Goal: Information Seeking & Learning: Learn about a topic

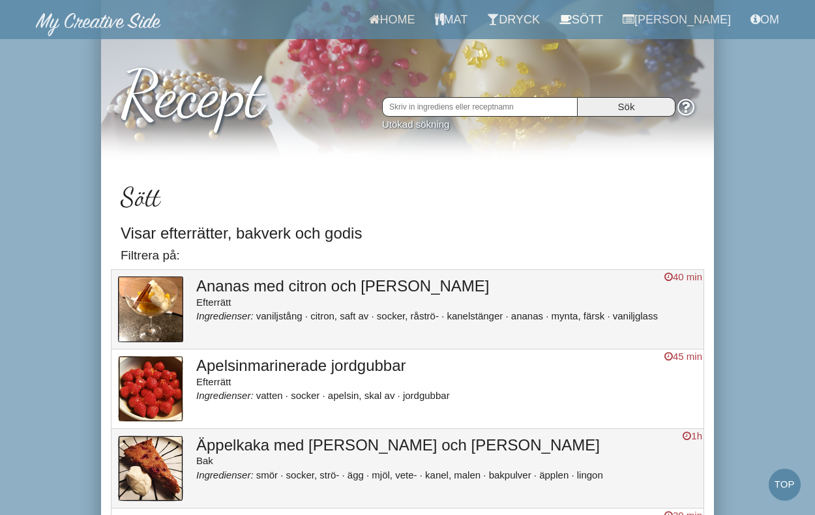
click at [421, 104] on input "text" at bounding box center [480, 107] width 196 height 20
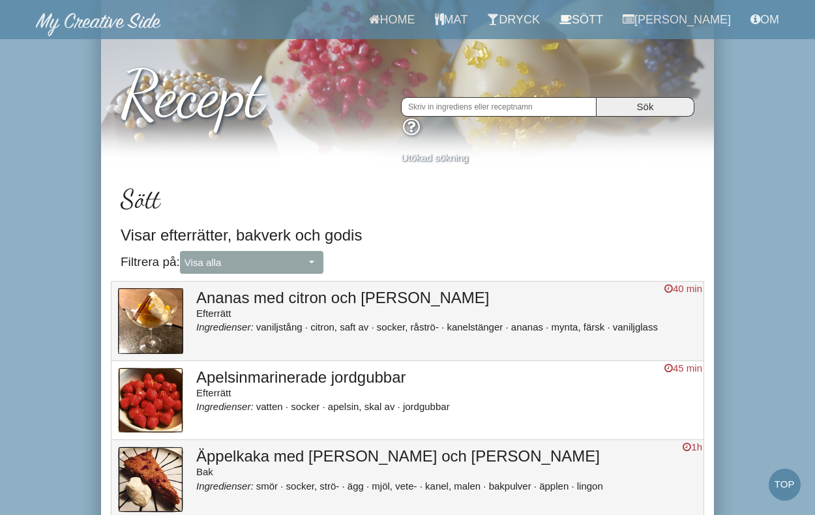
click at [401, 104] on input "text" at bounding box center [499, 107] width 196 height 20
type input "rabarber"
click at [596, 97] on input "Sök" at bounding box center [645, 107] width 98 height 20
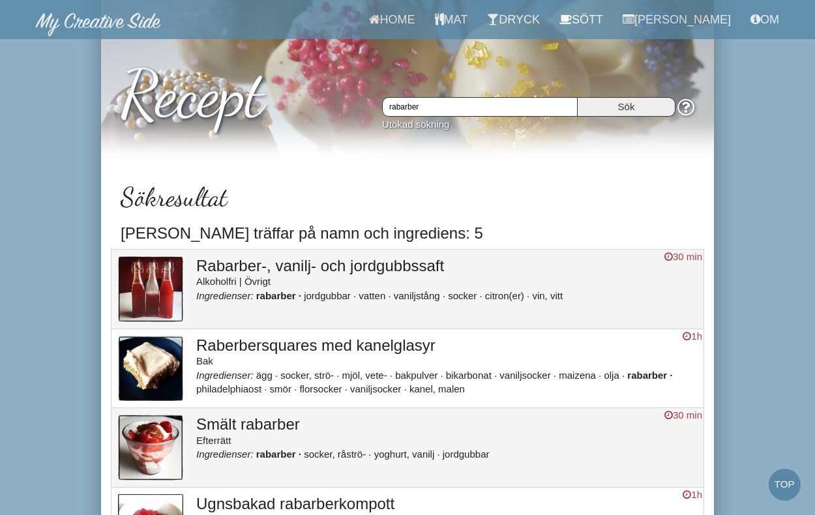
click at [270, 347] on h3 "Raberbersquares med kanelglasyr" at bounding box center [446, 345] width 501 height 17
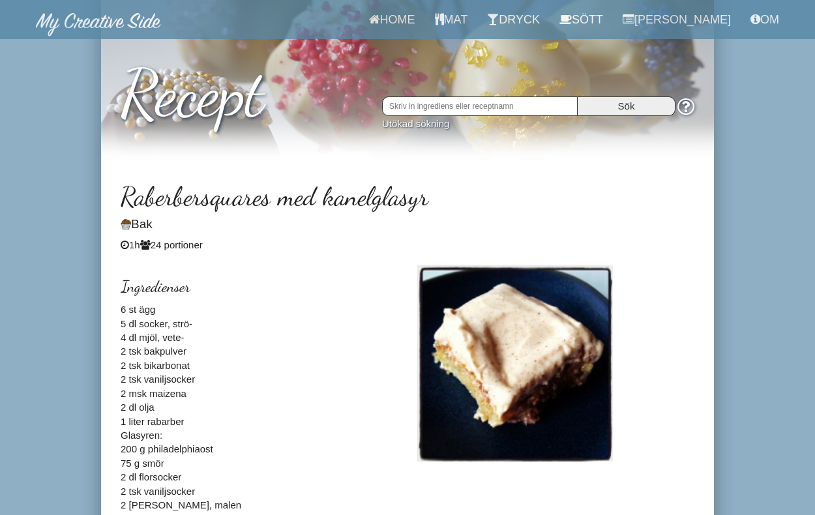
scroll to position [1, 0]
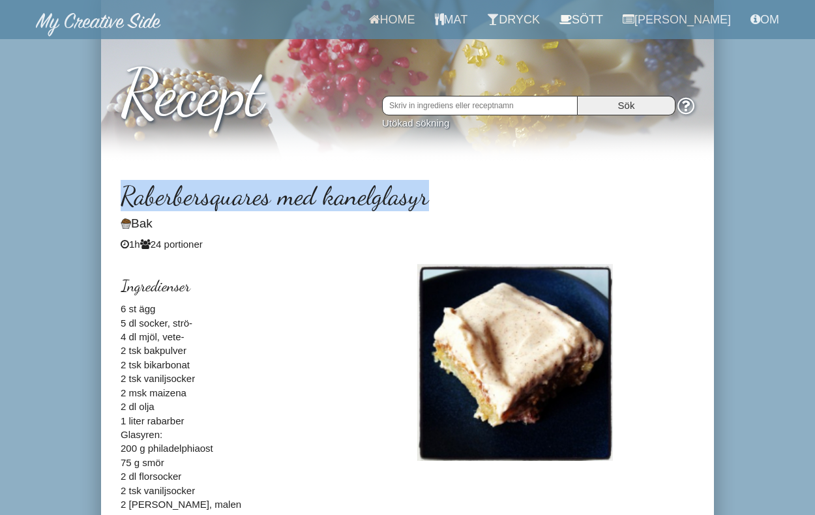
drag, startPoint x: 443, startPoint y: 195, endPoint x: 115, endPoint y: 186, distance: 327.9
click at [115, 186] on div "Raberbersquares med kanelglasyr Bak 1h 24 portioner Ingredienser 6 st ägg 5 dl …" at bounding box center [407, 443] width 613 height 525
copy h2 "Raberbersquares med kanelglasyr"
